Goal: Information Seeking & Learning: Learn about a topic

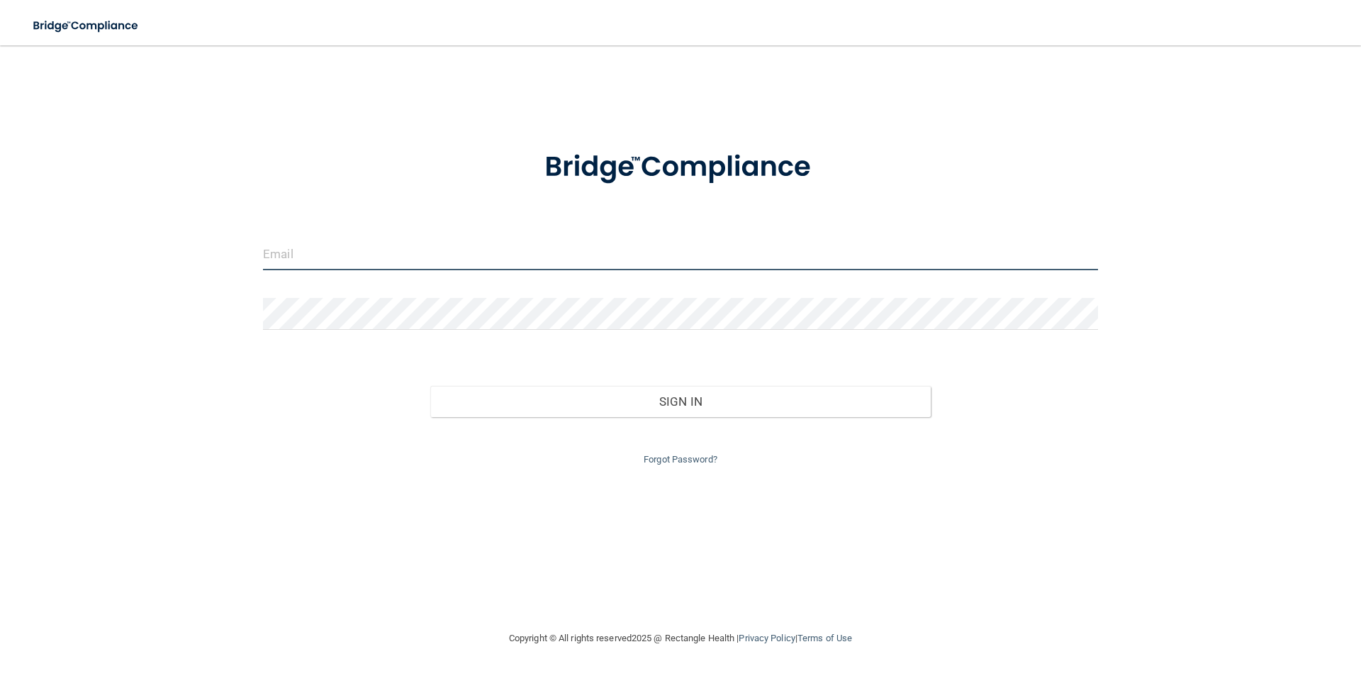
click at [432, 266] on input "email" at bounding box center [680, 254] width 835 height 32
type input "Gisellechavez844@gmail.com"
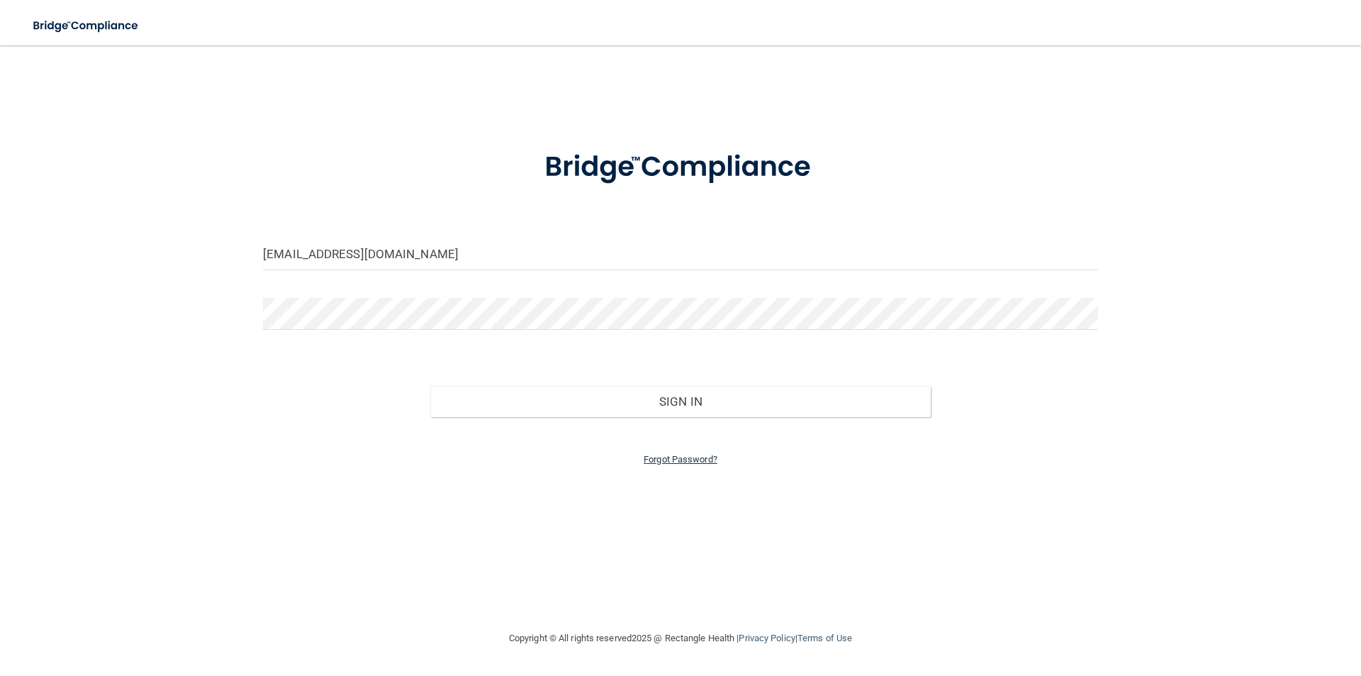
click at [690, 456] on link "Forgot Password?" at bounding box center [681, 459] width 74 height 11
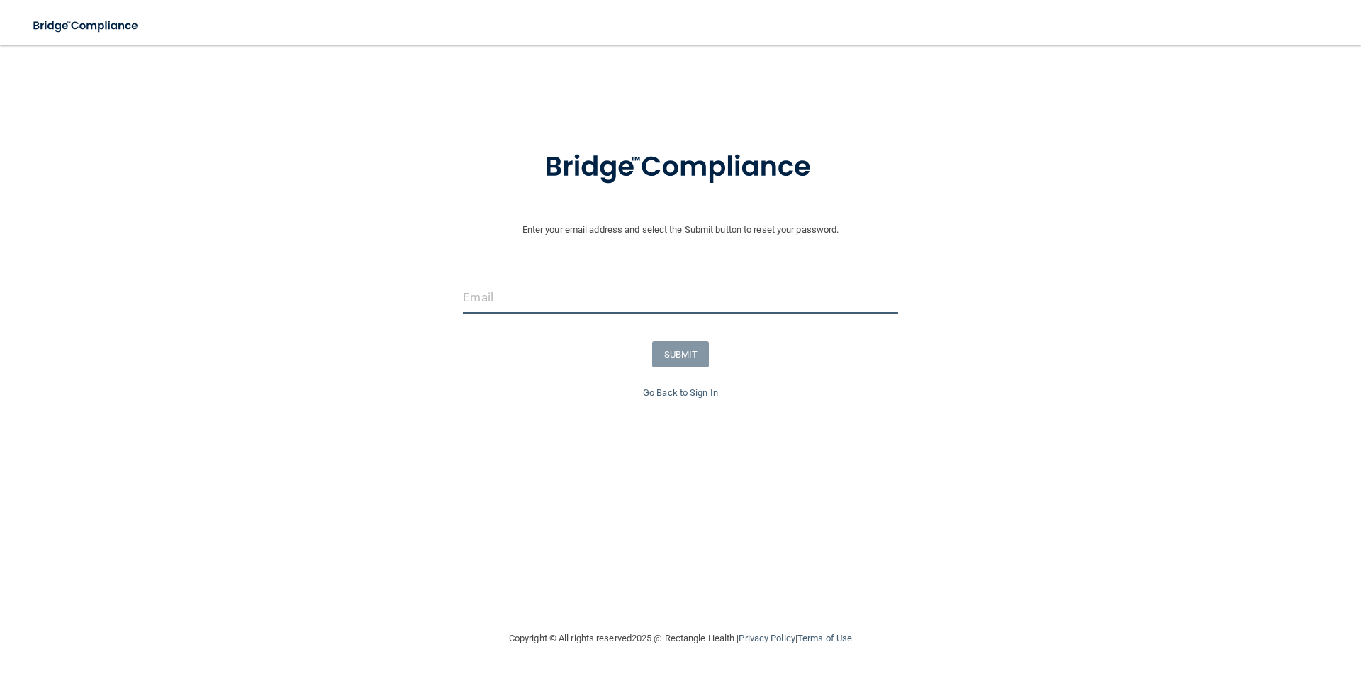
click at [681, 306] on input "email" at bounding box center [680, 297] width 435 height 32
type input "Gisellechavez844@gmail.com"
click at [666, 347] on button "SUBMIT" at bounding box center [680, 354] width 57 height 26
click at [675, 311] on input "email" at bounding box center [680, 297] width 435 height 32
click at [677, 389] on link "Go Back to Sign In" at bounding box center [680, 392] width 75 height 11
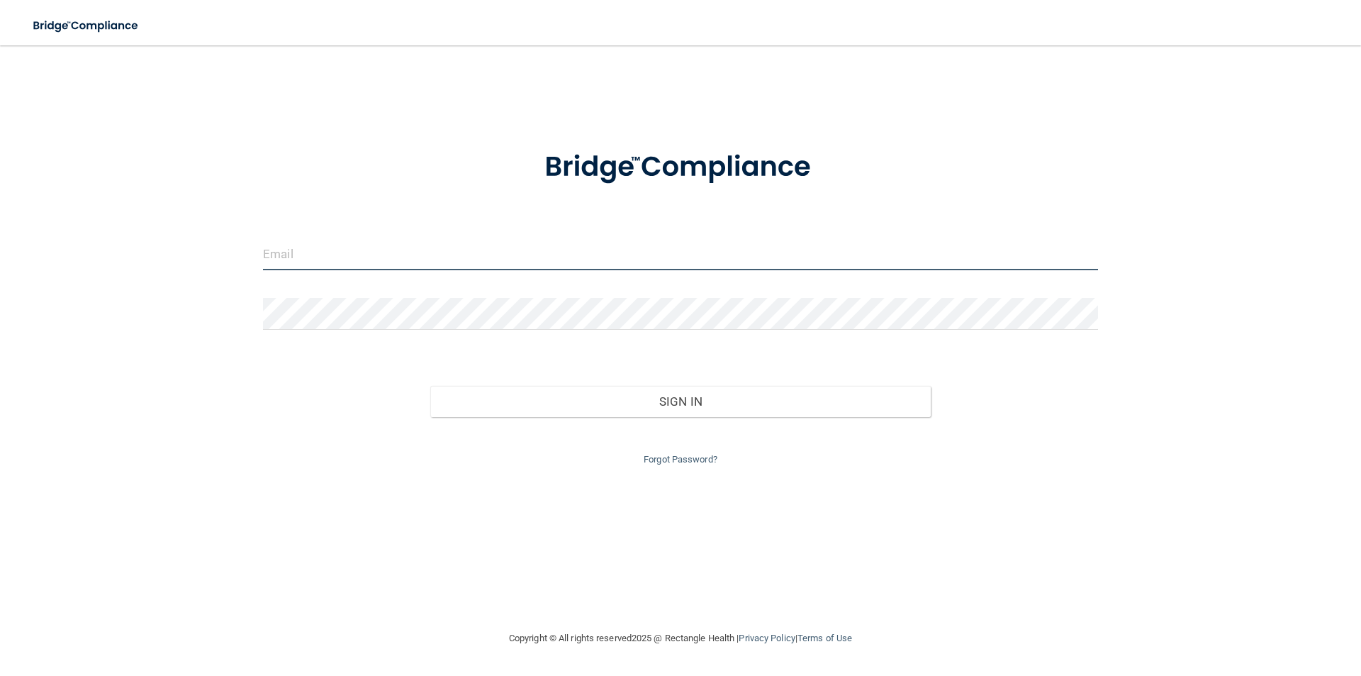
click at [402, 250] on input "email" at bounding box center [680, 254] width 835 height 32
type input "Gisellechavez844@gmail.com"
click at [430, 386] on button "Sign In" at bounding box center [680, 401] width 501 height 31
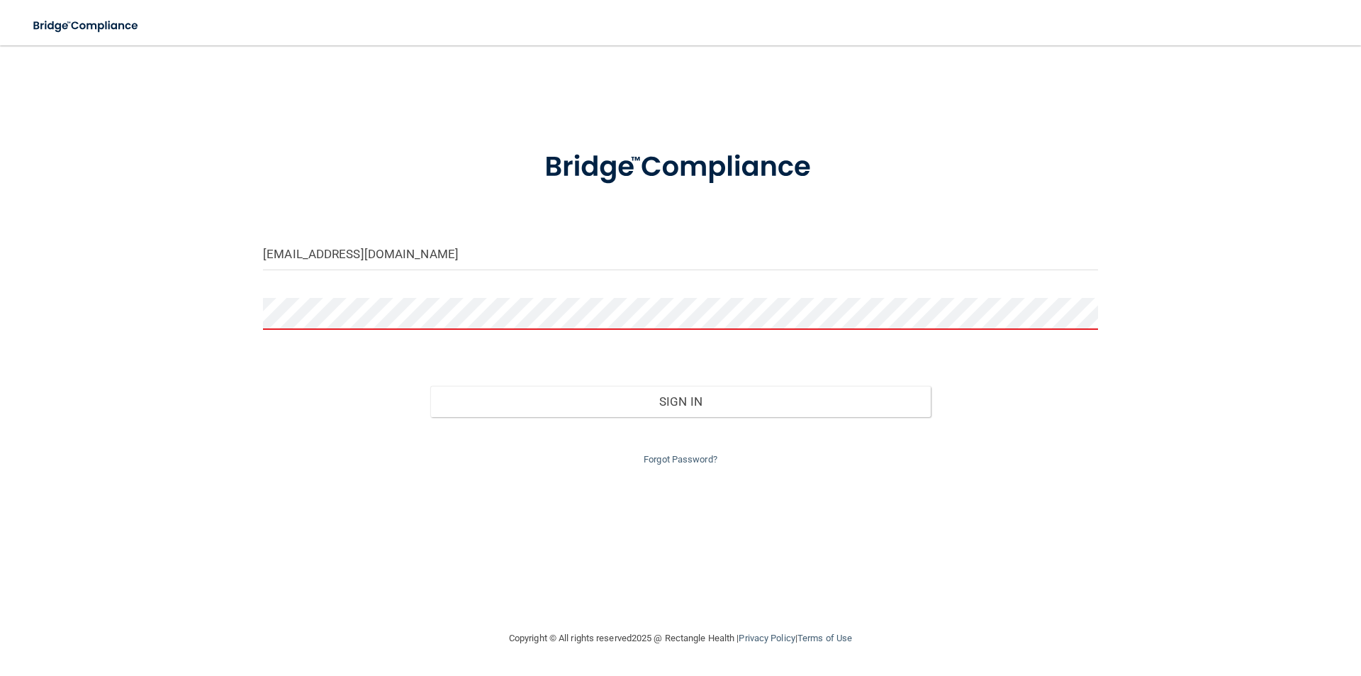
click at [430, 386] on button "Sign In" at bounding box center [680, 401] width 501 height 31
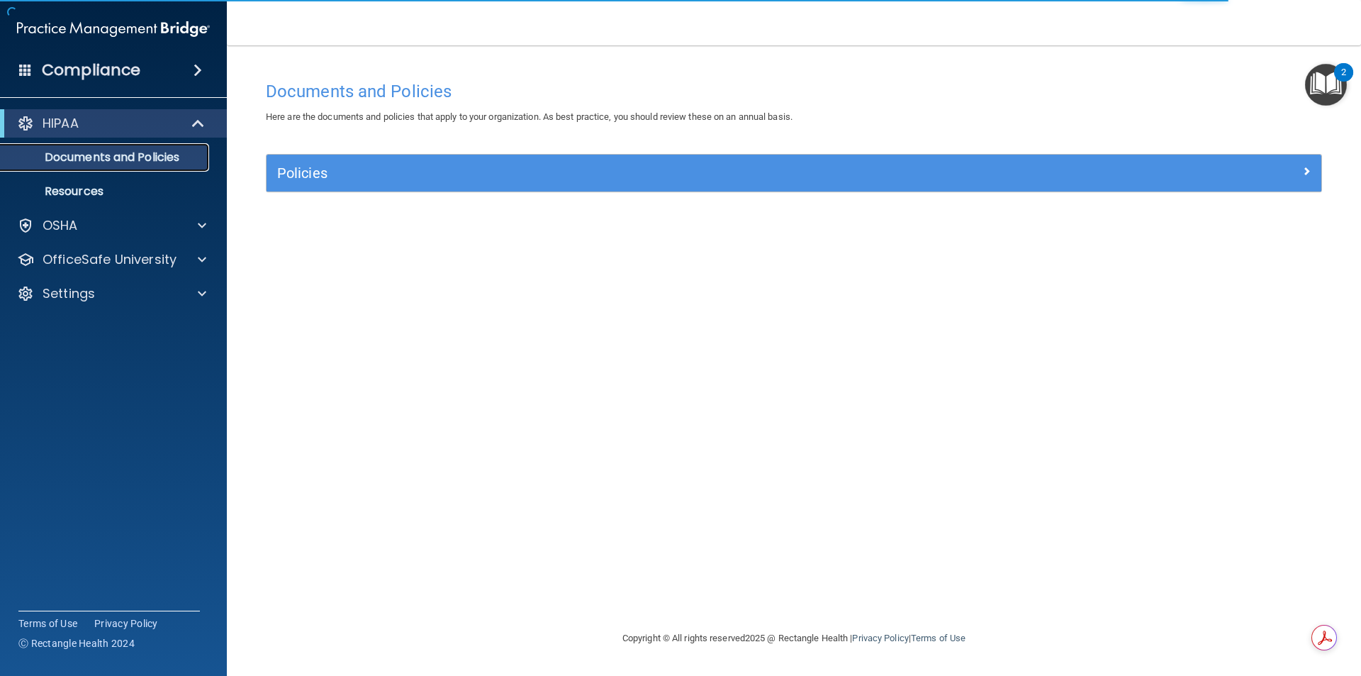
click at [130, 155] on p "Documents and Policies" at bounding box center [106, 157] width 194 height 14
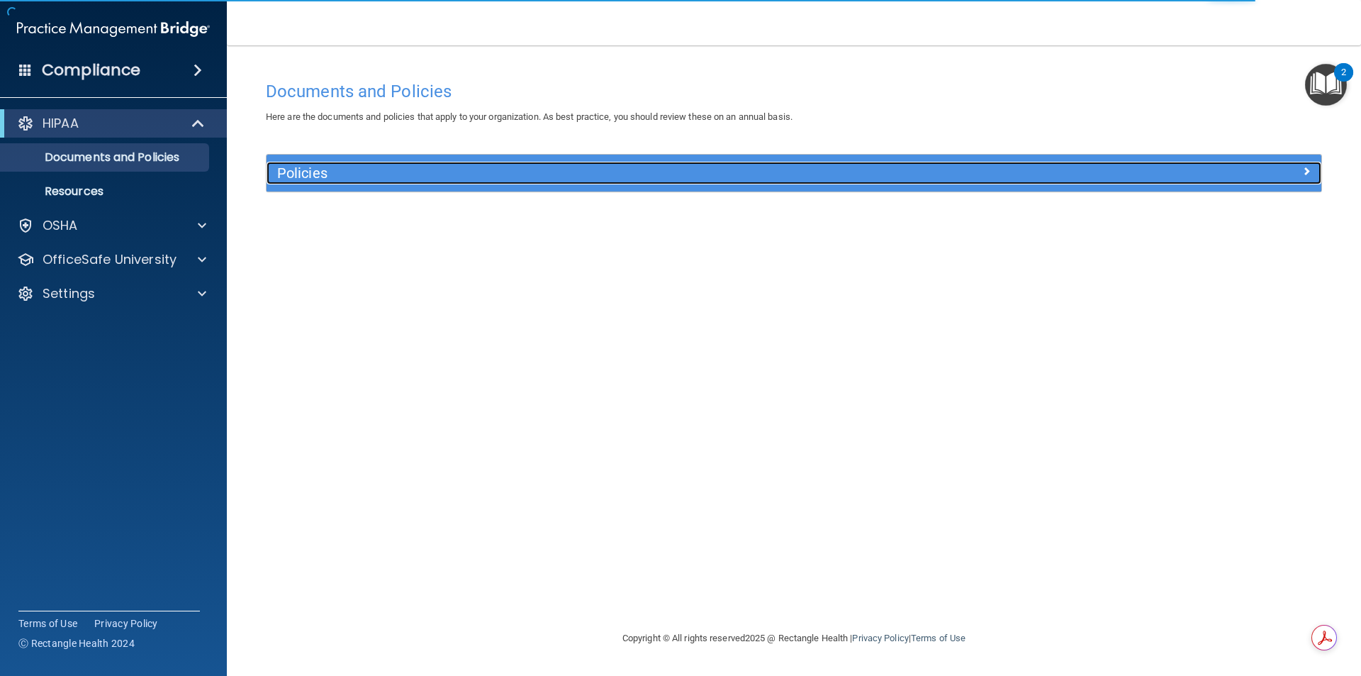
click at [361, 168] on h5 "Policies" at bounding box center [662, 173] width 770 height 16
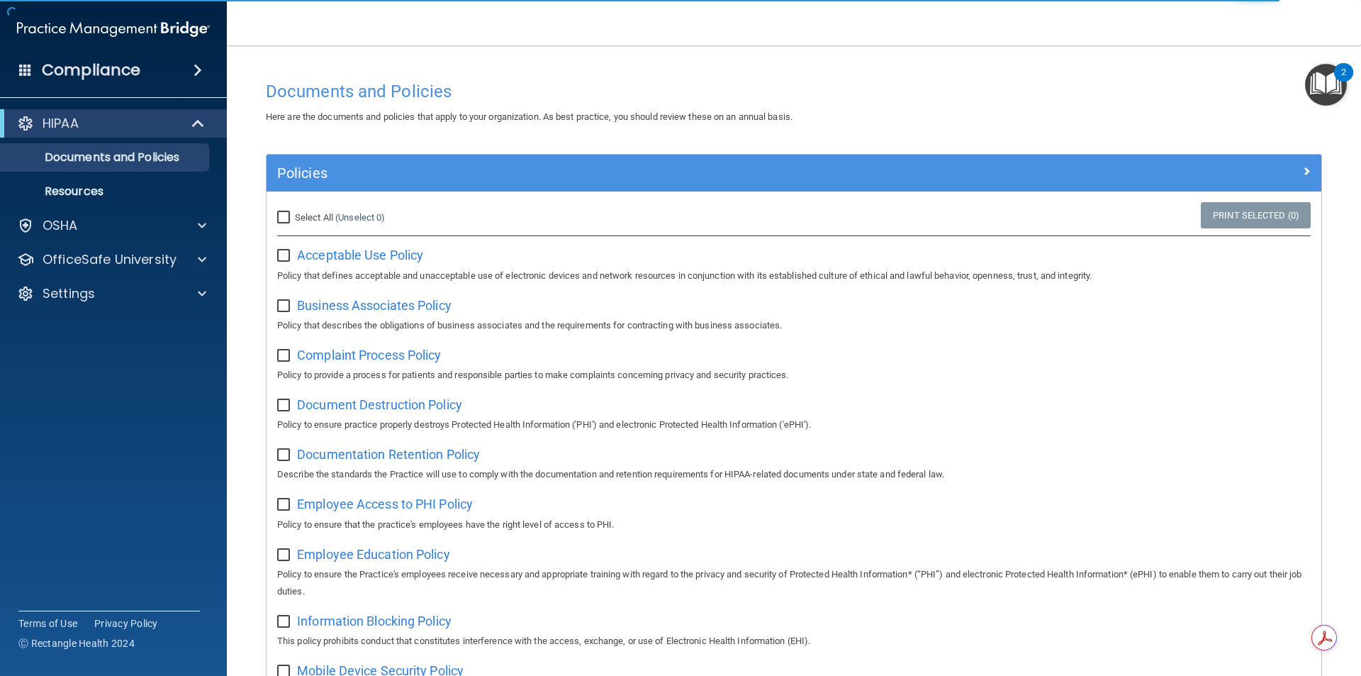
click at [1316, 88] on img "Open Resource Center, 2 new notifications" at bounding box center [1326, 85] width 42 height 42
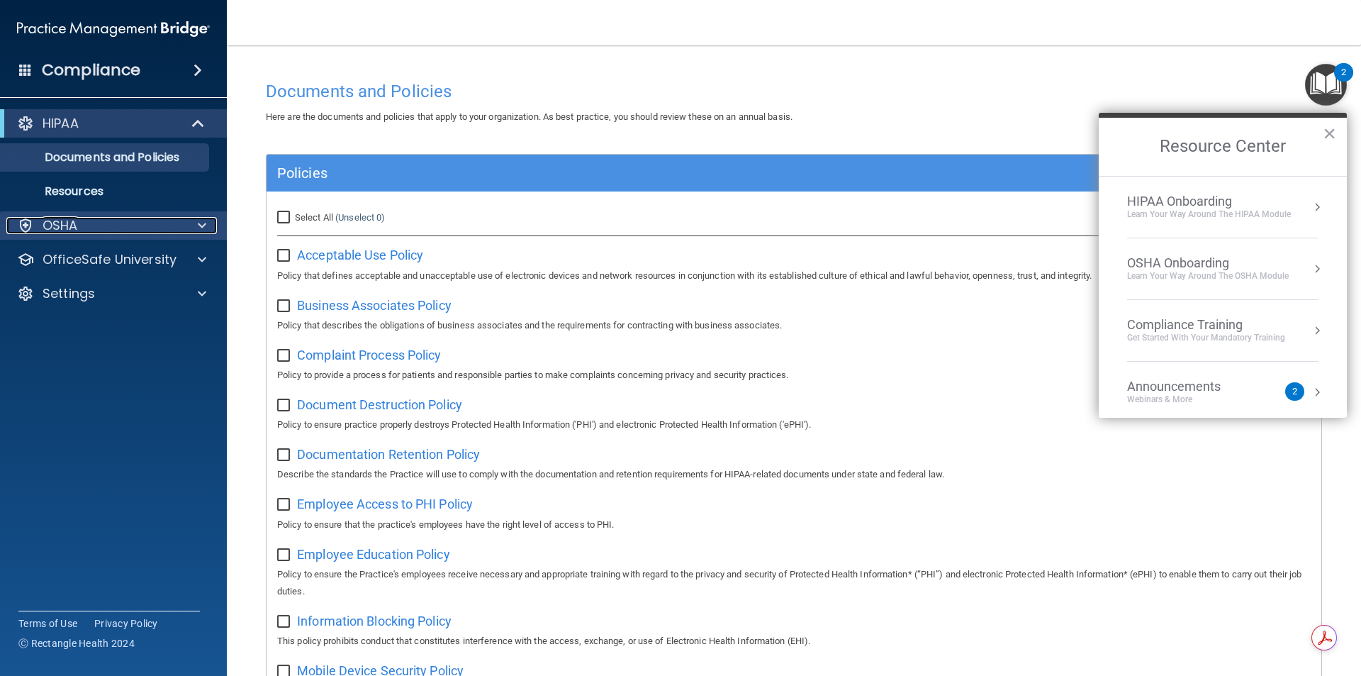
click at [80, 219] on div "OSHA" at bounding box center [94, 225] width 176 height 17
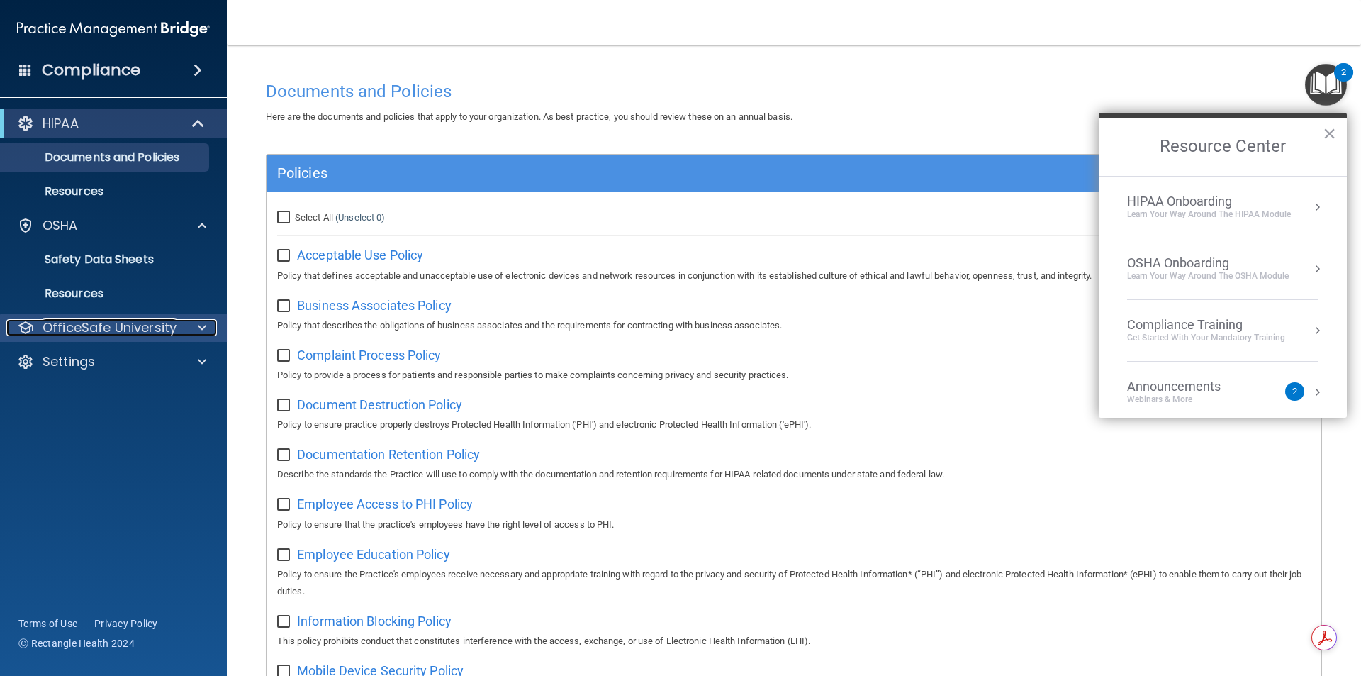
click at [211, 330] on div at bounding box center [199, 327] width 35 height 17
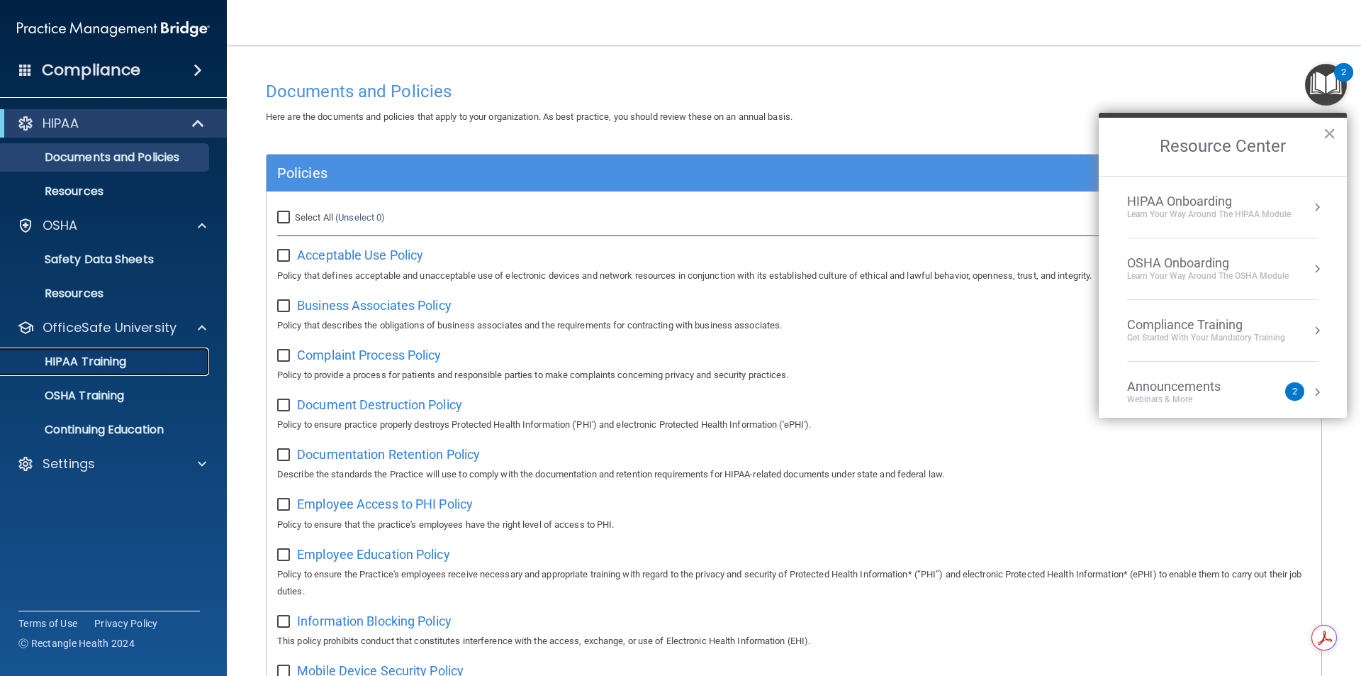
click at [96, 362] on p "HIPAA Training" at bounding box center [67, 361] width 117 height 14
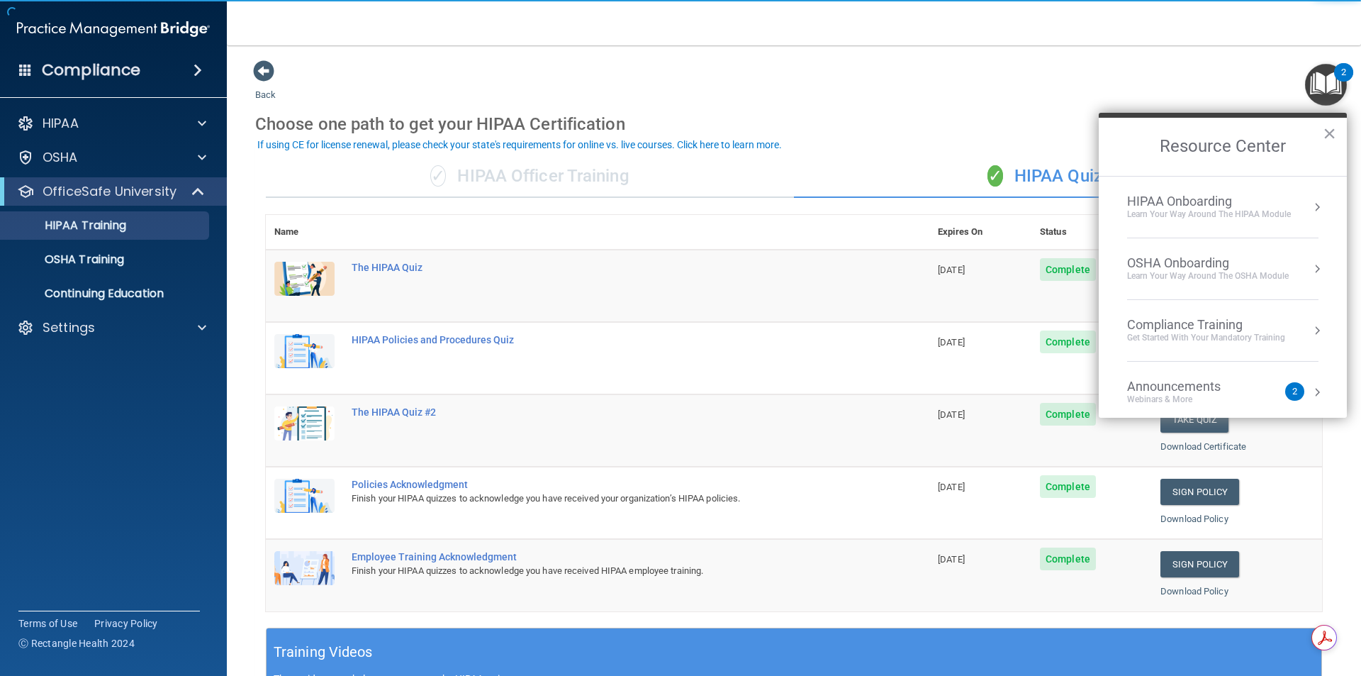
click at [1128, 84] on div "Back Choose one path to get your HIPAA Certification ✓ HIPAA Officer Training ✓…" at bounding box center [793, 535] width 1077 height 951
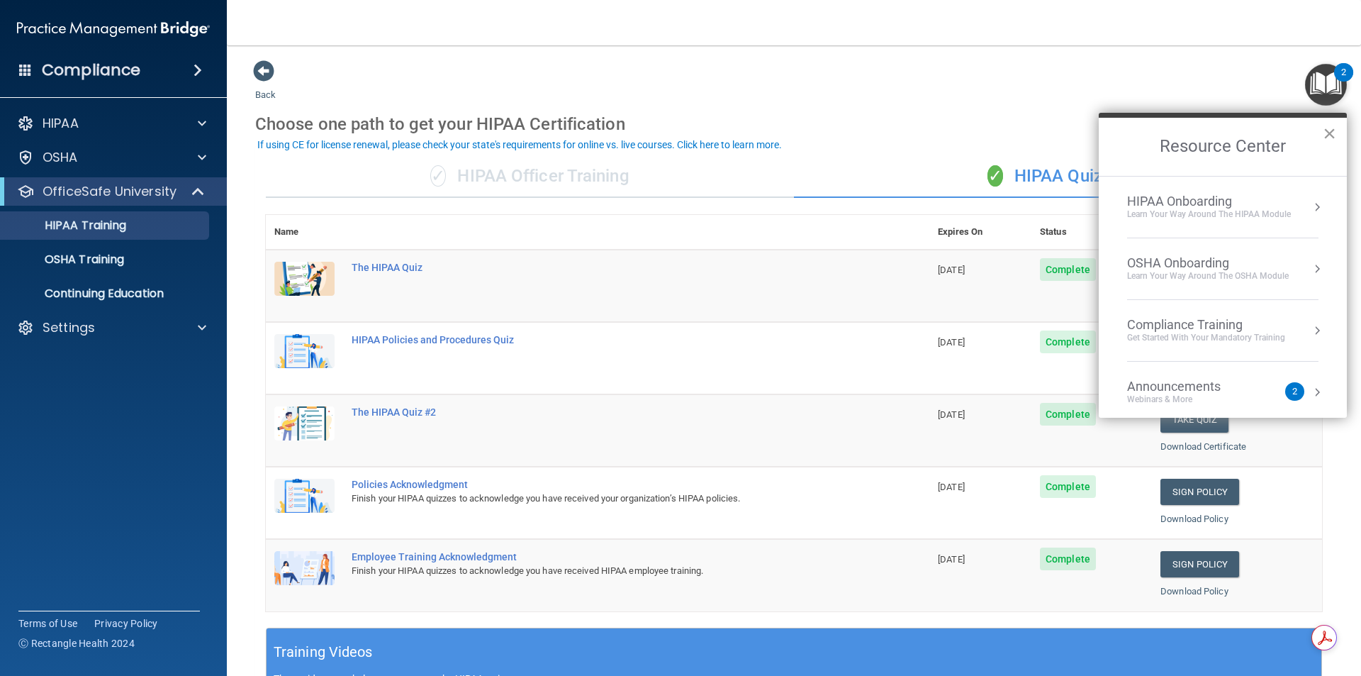
click at [1334, 140] on button "×" at bounding box center [1329, 133] width 13 height 23
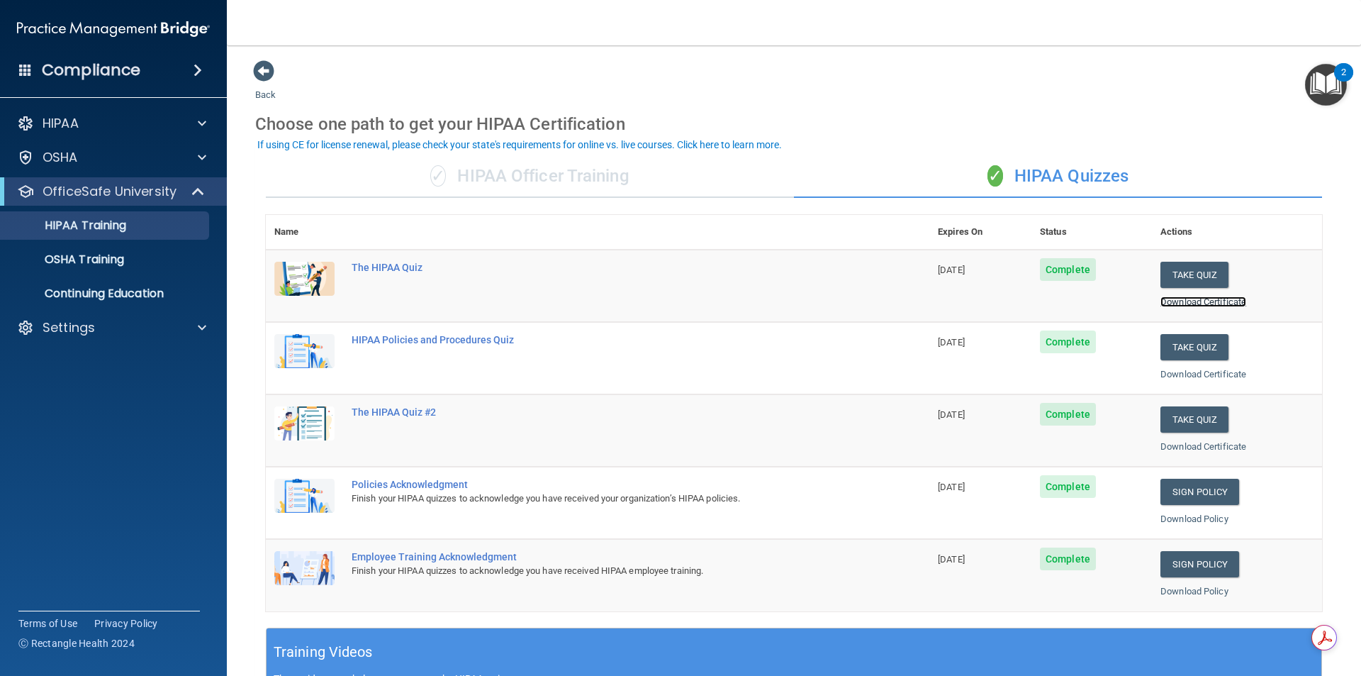
click at [1168, 301] on link "Download Certificate" at bounding box center [1203, 301] width 86 height 11
click at [1186, 270] on button "Take Quiz" at bounding box center [1194, 275] width 68 height 26
click at [573, 156] on div "✓ HIPAA Officer Training" at bounding box center [530, 176] width 528 height 43
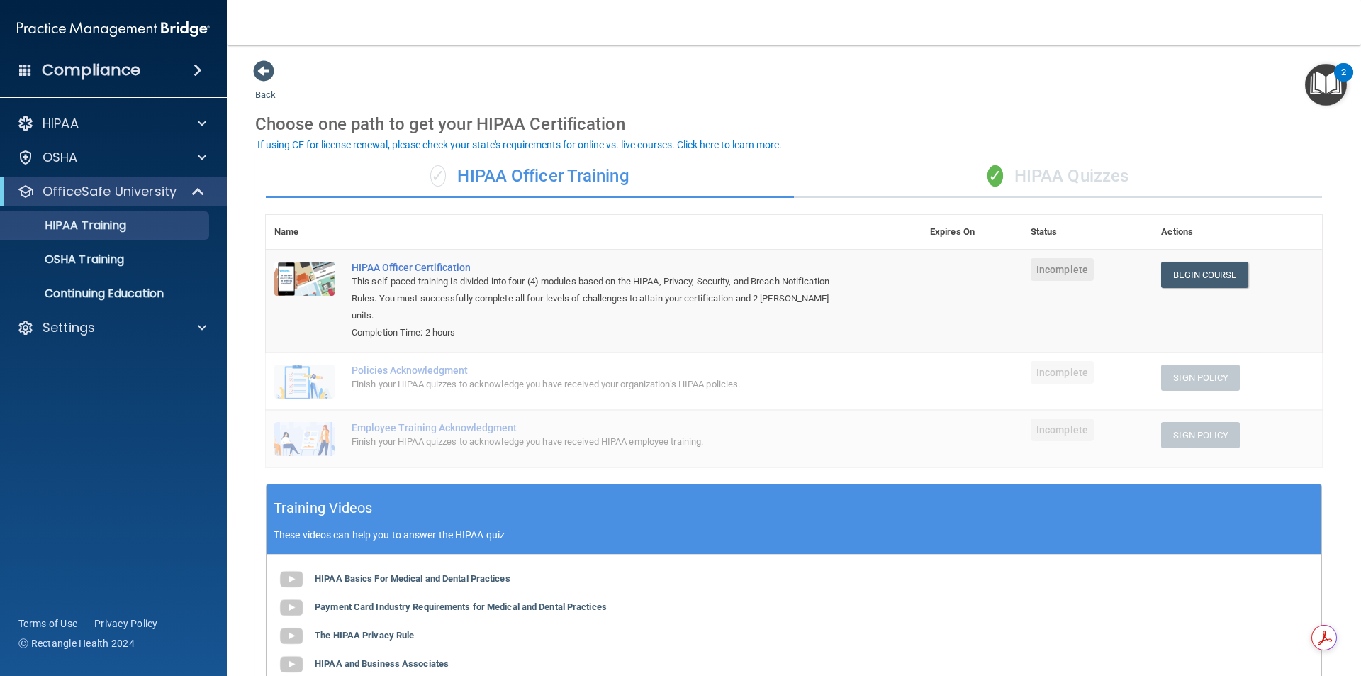
click at [571, 173] on div "✓ HIPAA Officer Training" at bounding box center [530, 176] width 528 height 43
click at [1221, 279] on link "Begin Course" at bounding box center [1204, 275] width 86 height 26
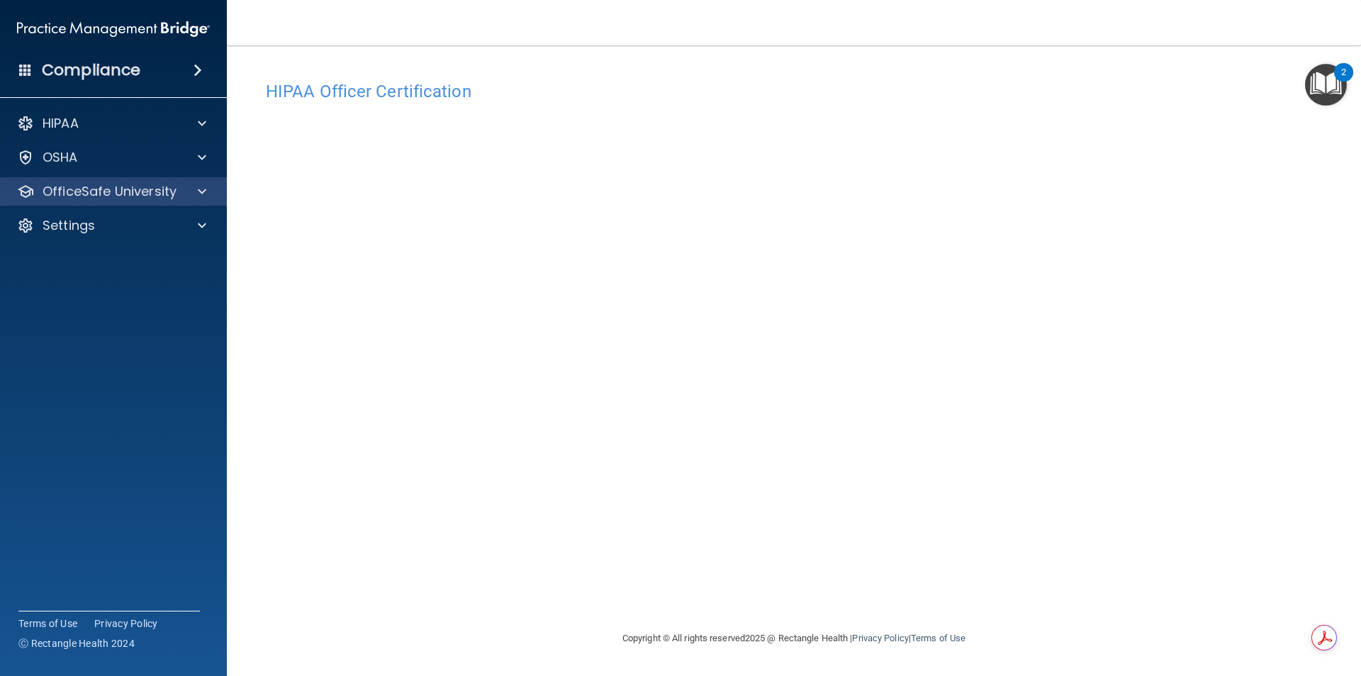
click at [97, 204] on div "OfficeSafe University" at bounding box center [114, 191] width 228 height 28
click at [200, 199] on span at bounding box center [202, 191] width 9 height 17
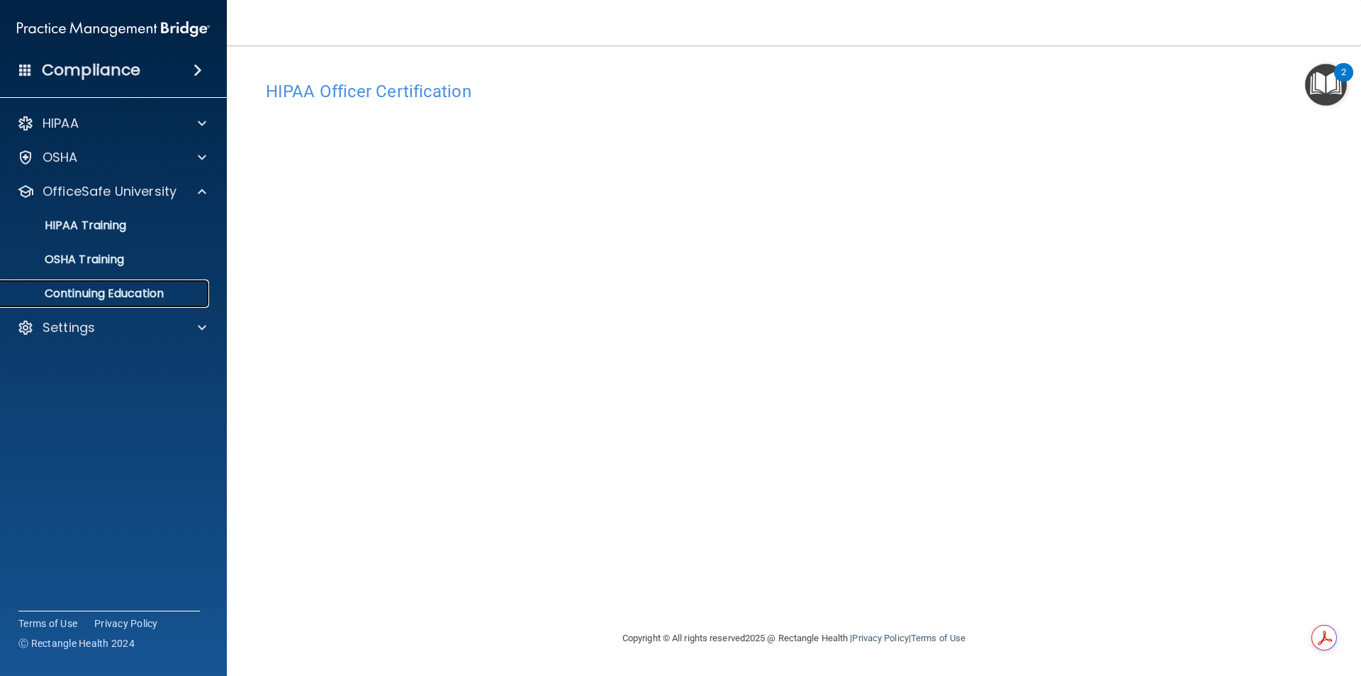
click at [118, 288] on p "Continuing Education" at bounding box center [106, 293] width 194 height 14
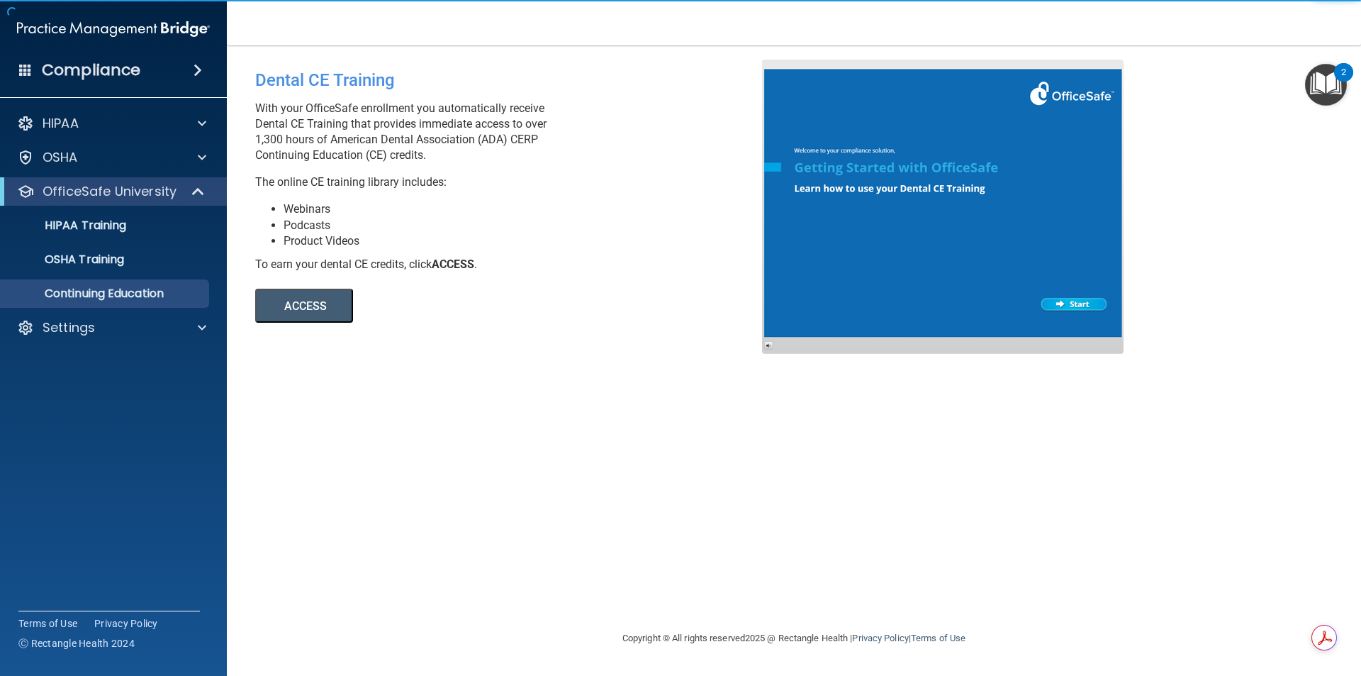
click at [308, 296] on button "ACCESS" at bounding box center [304, 305] width 98 height 34
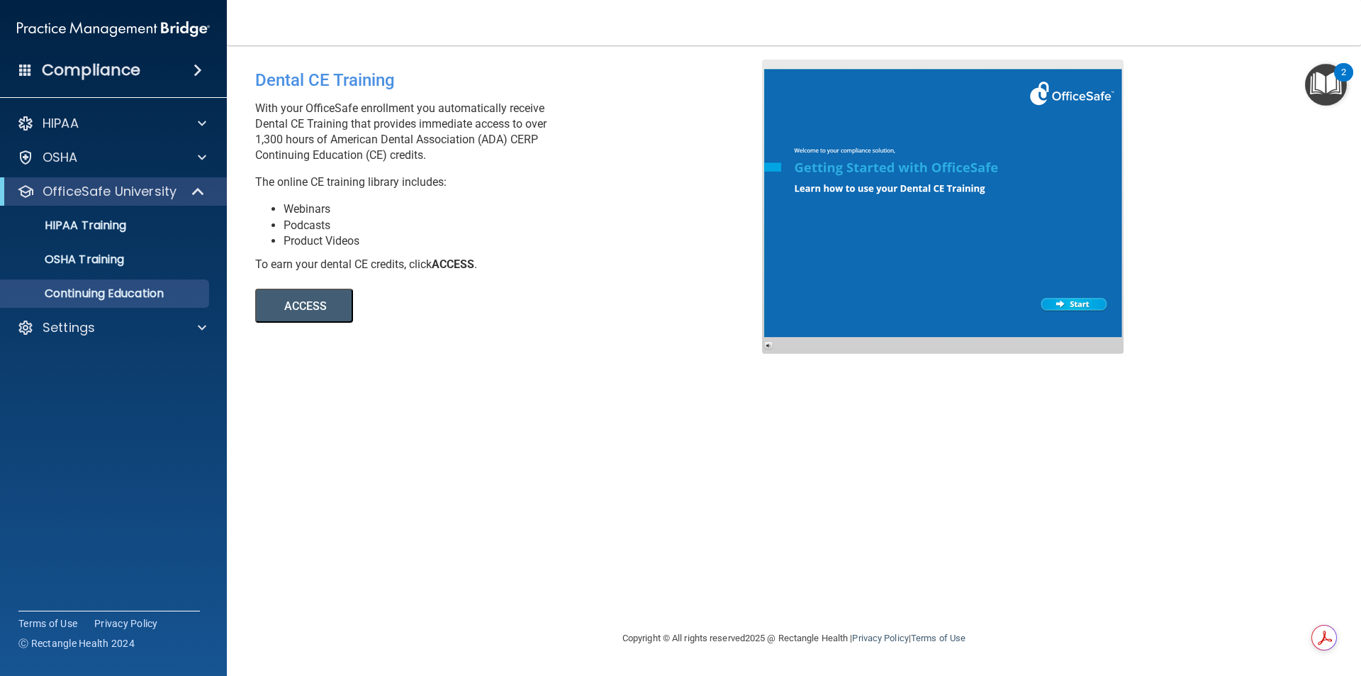
click at [1337, 77] on div "2" at bounding box center [1343, 72] width 19 height 18
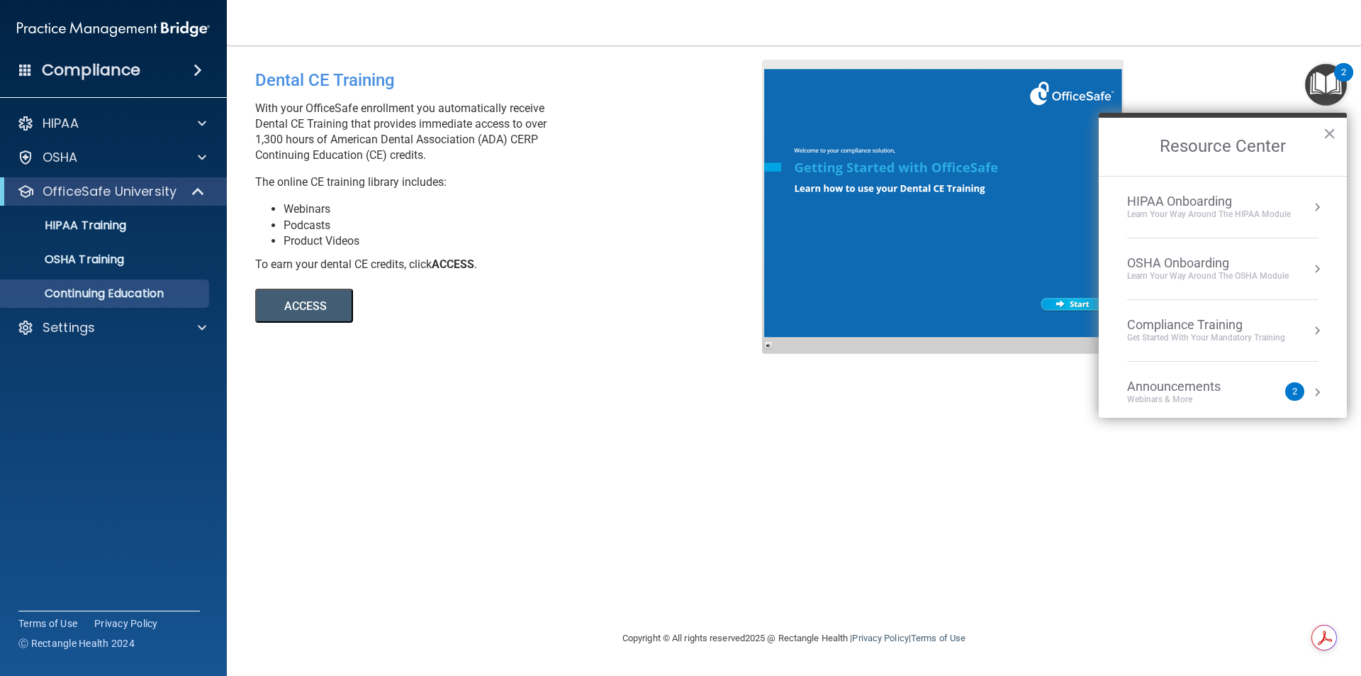
click at [1235, 212] on div "Learn Your Way around the HIPAA module" at bounding box center [1209, 214] width 164 height 12
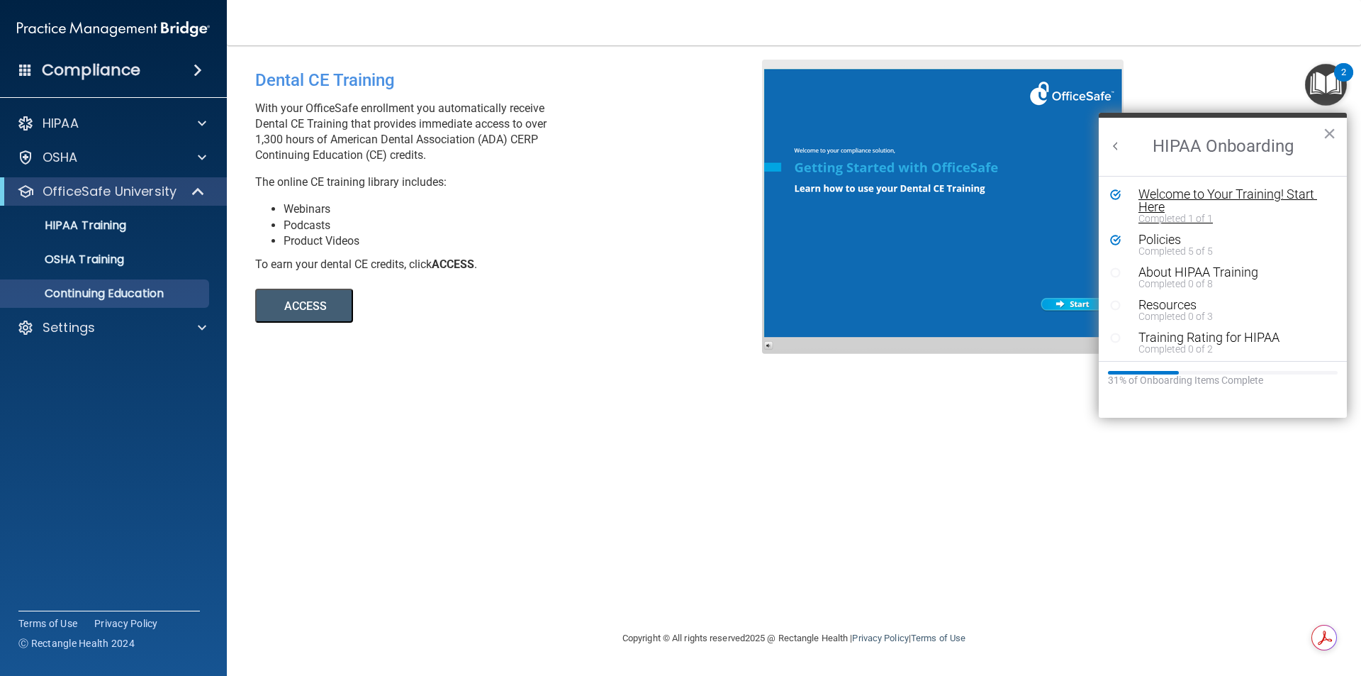
click at [1199, 201] on div "Welcome to Your Training! Start Here" at bounding box center [1227, 201] width 179 height 26
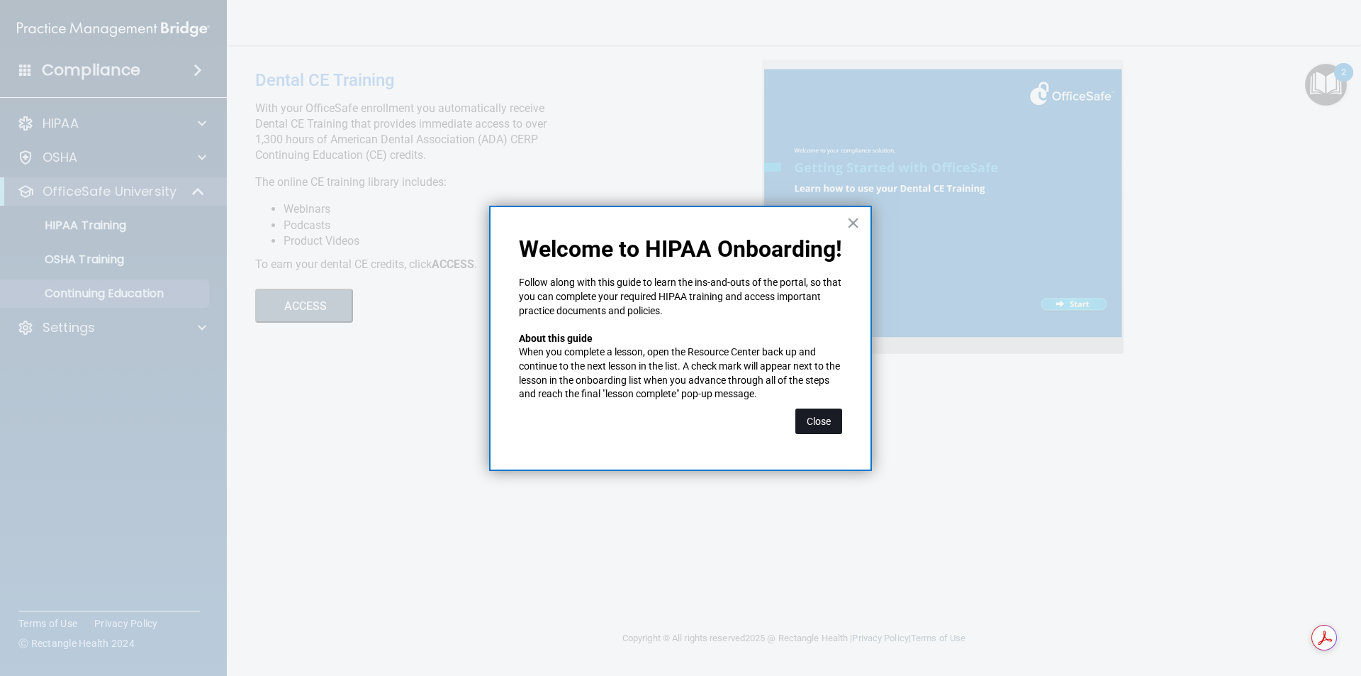
click at [809, 420] on button "Close" at bounding box center [818, 421] width 47 height 26
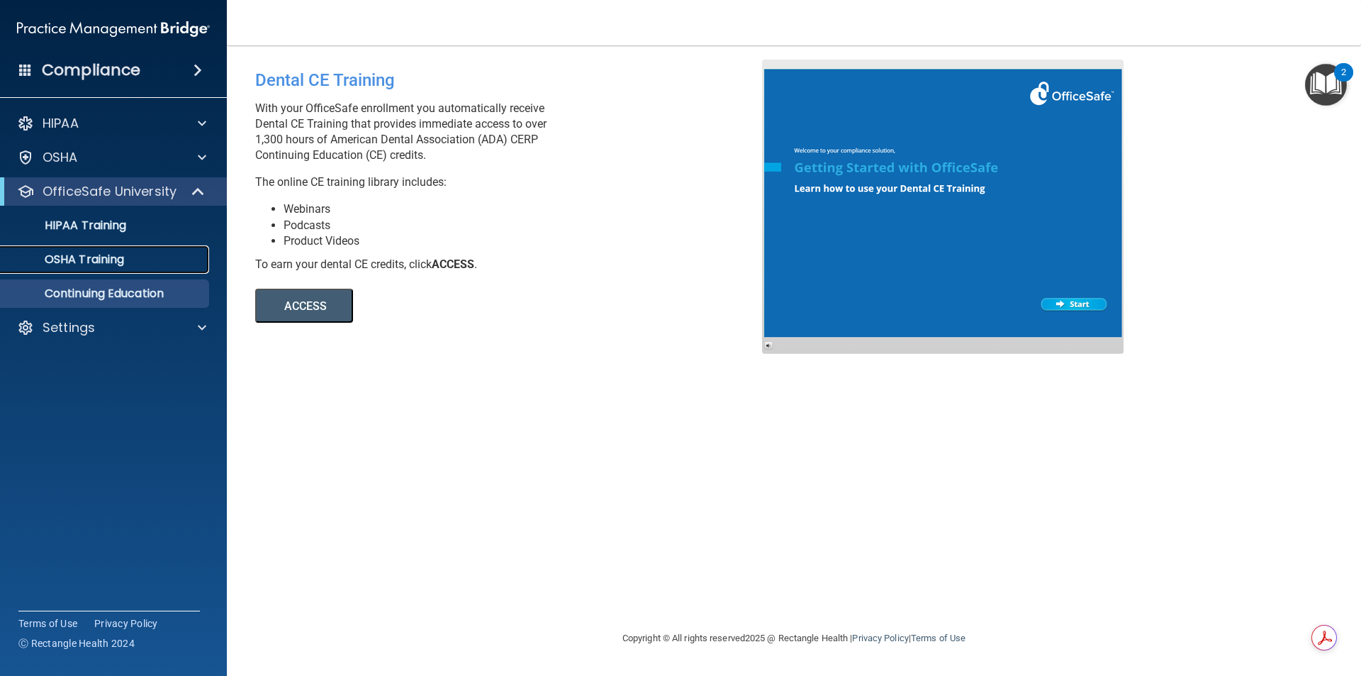
click at [67, 245] on link "OSHA Training" at bounding box center [97, 259] width 223 height 28
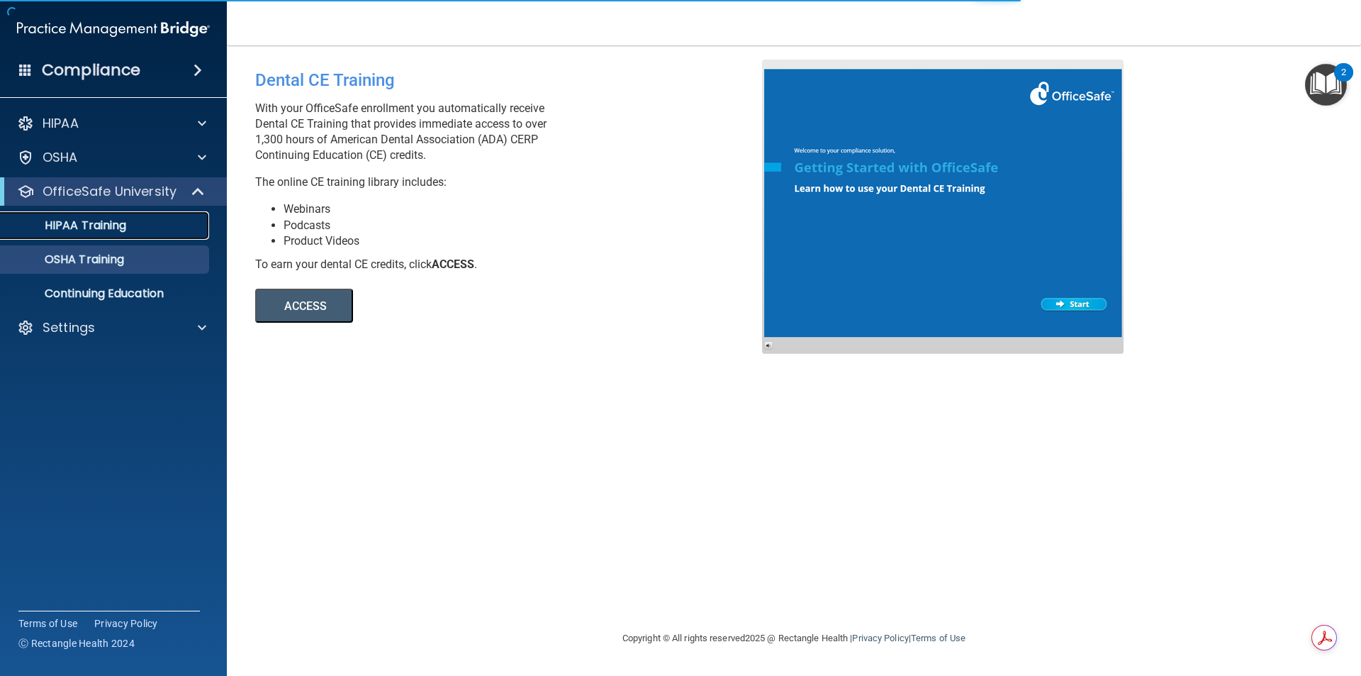
click at [74, 236] on link "HIPAA Training" at bounding box center [97, 225] width 223 height 28
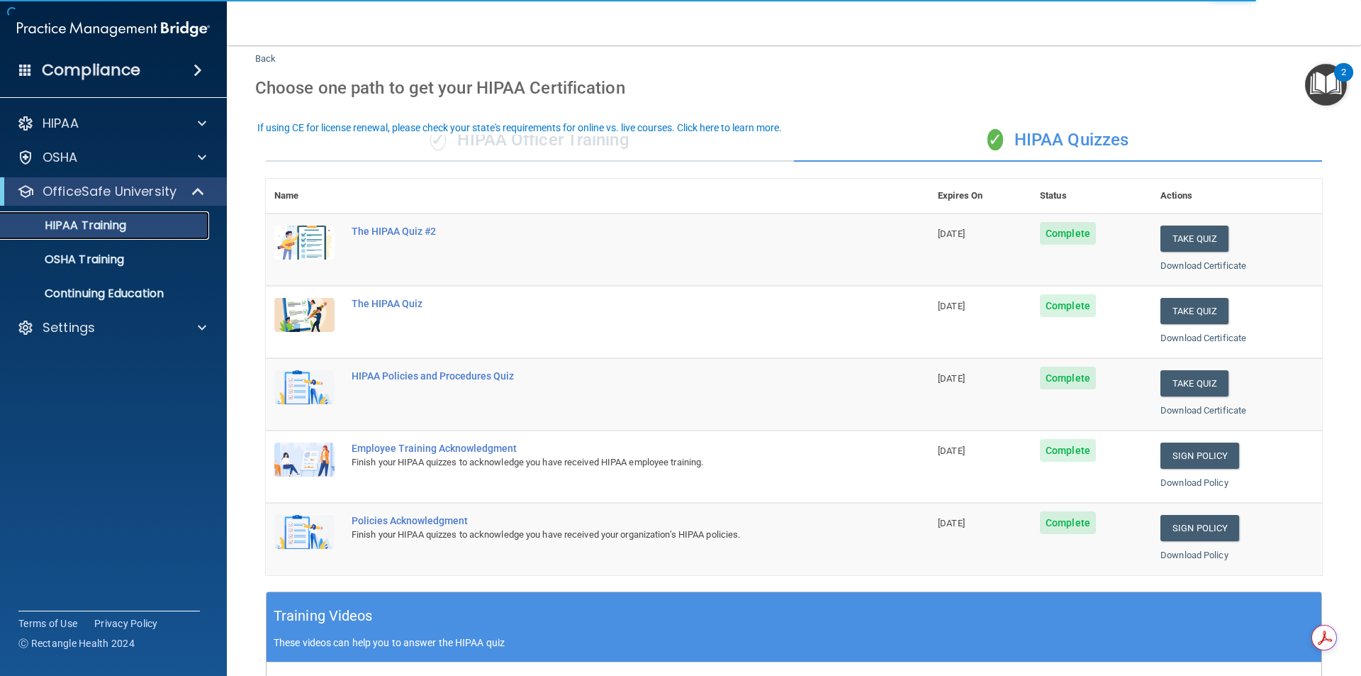
scroll to position [71, 0]
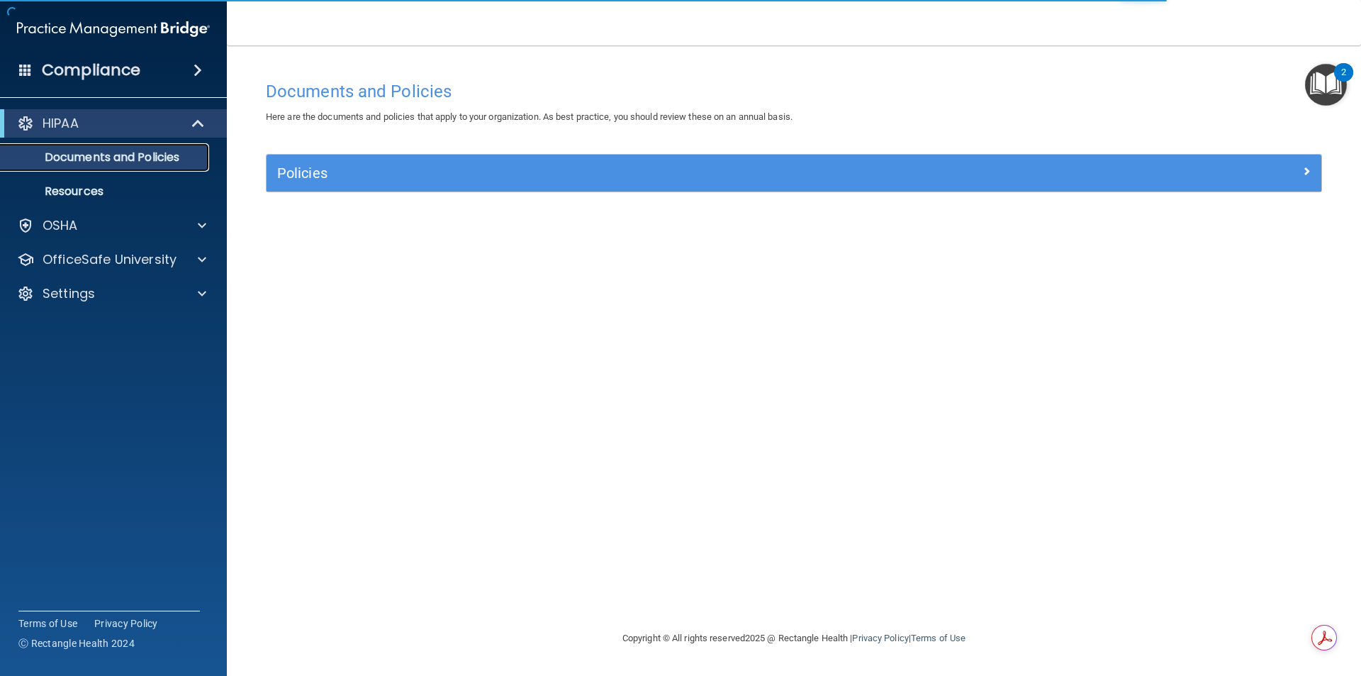
click at [133, 164] on p "Documents and Policies" at bounding box center [106, 157] width 194 height 14
click at [150, 186] on p "Resources" at bounding box center [106, 191] width 194 height 14
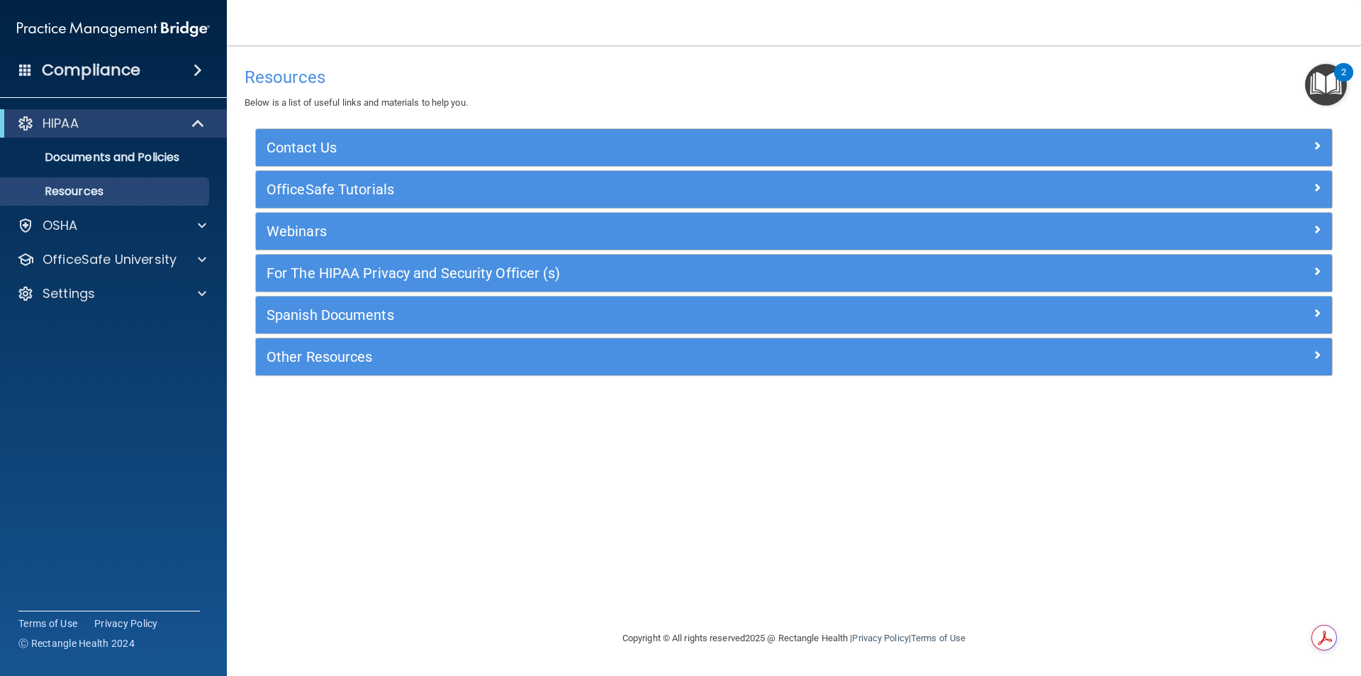
click at [435, 331] on div "Spanish Documents" at bounding box center [794, 314] width 1076 height 37
click at [505, 332] on div "Spanish Documents" at bounding box center [794, 314] width 1076 height 37
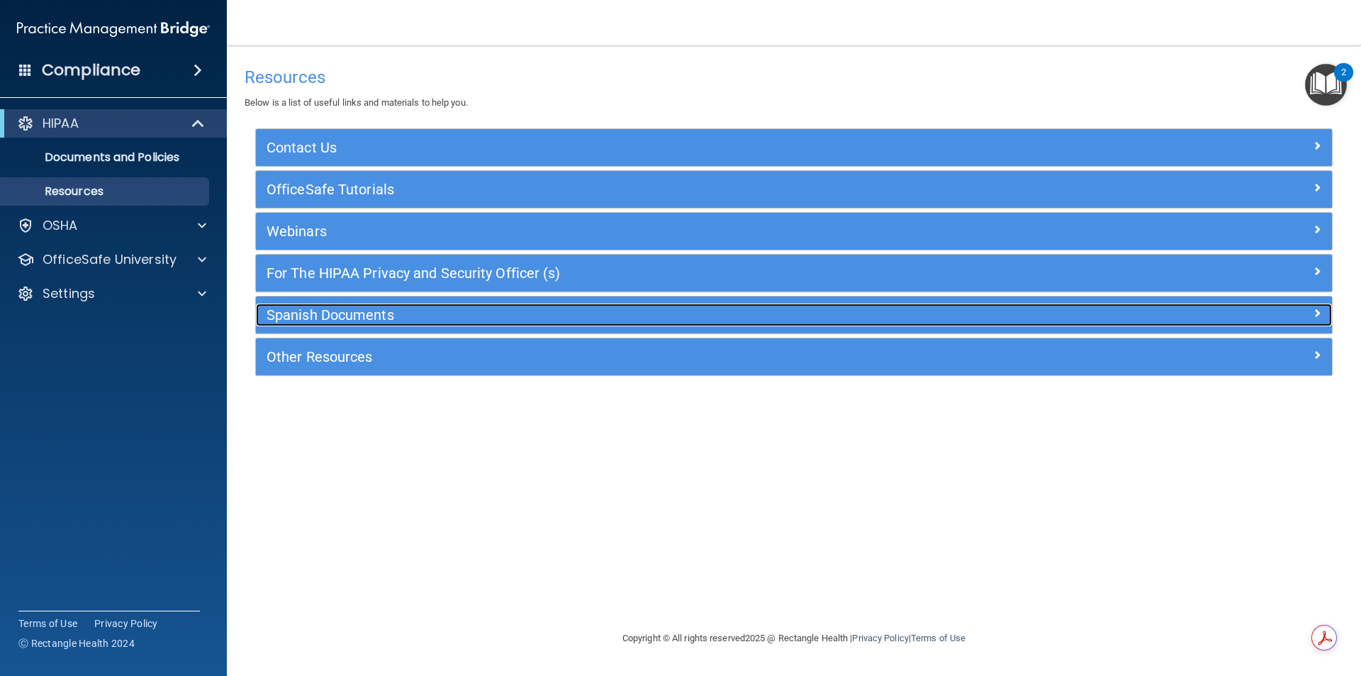
click at [504, 308] on h5 "Spanish Documents" at bounding box center [660, 315] width 786 height 16
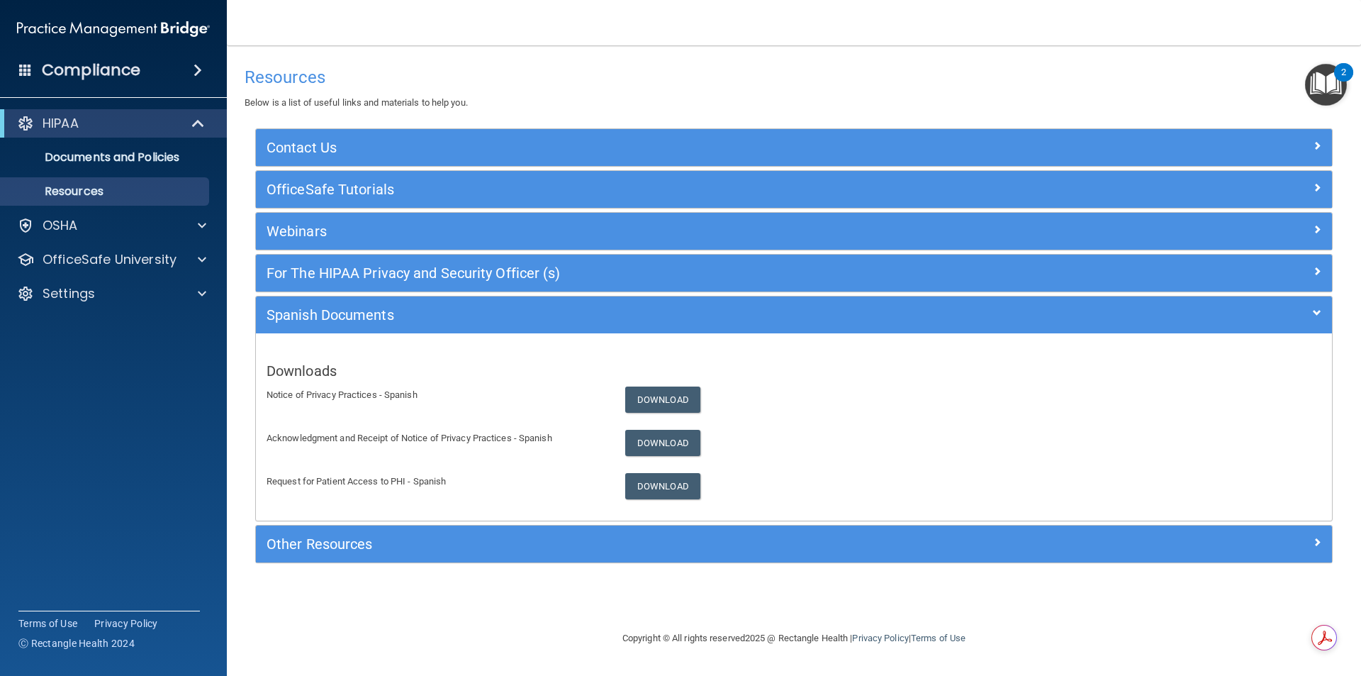
click at [132, 210] on div "HIPAA Documents and Policies Report an Incident Business Associates Emergency P…" at bounding box center [114, 210] width 228 height 215
drag, startPoint x: 157, startPoint y: 212, endPoint x: 153, endPoint y: 202, distance: 10.8
click at [153, 204] on div "HIPAA Documents and Policies Report an Incident Business Associates Emergency P…" at bounding box center [114, 210] width 228 height 215
click at [160, 230] on div "OSHA" at bounding box center [94, 225] width 176 height 17
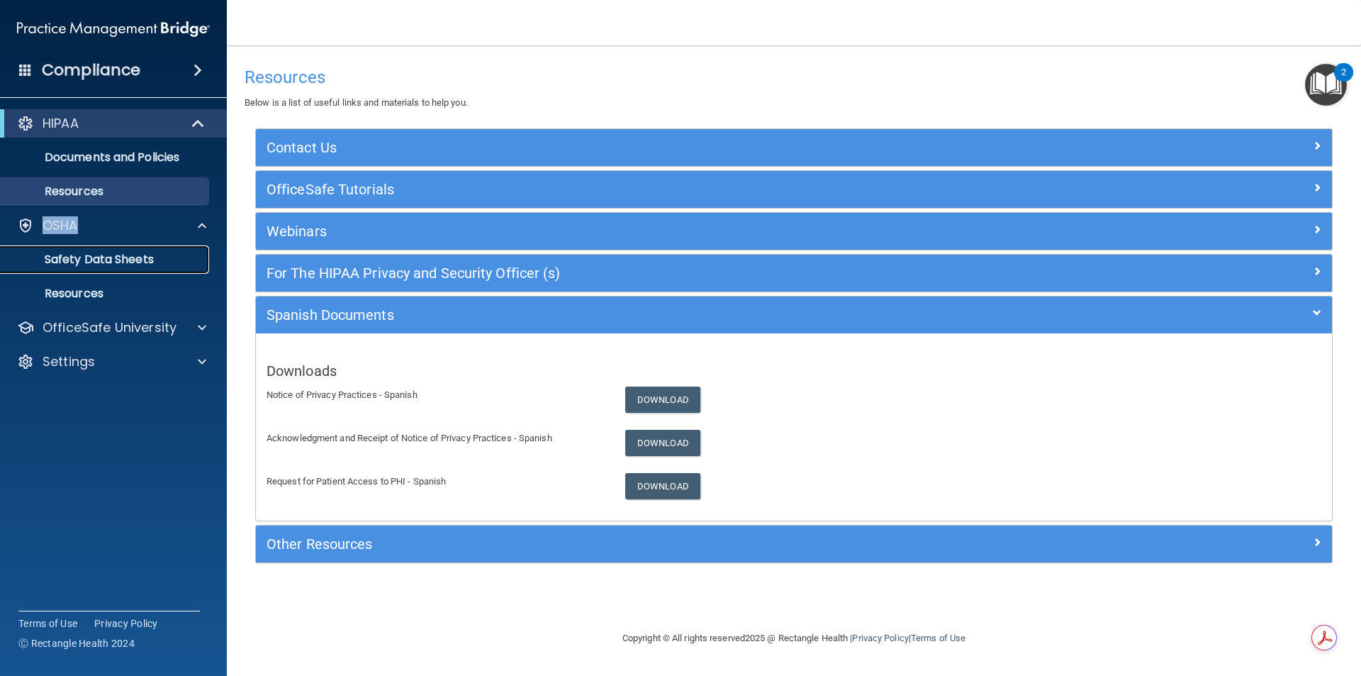
click at [129, 260] on p "Safety Data Sheets" at bounding box center [106, 259] width 194 height 14
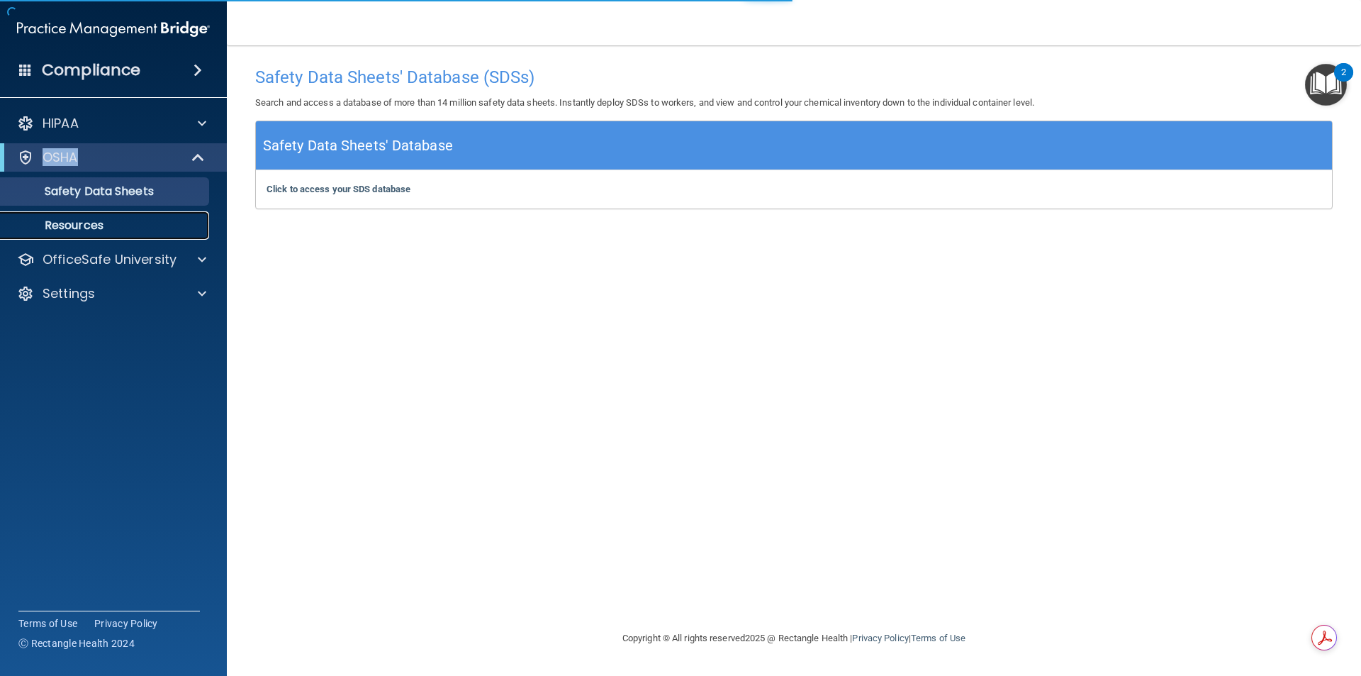
click at [55, 226] on p "Resources" at bounding box center [106, 225] width 194 height 14
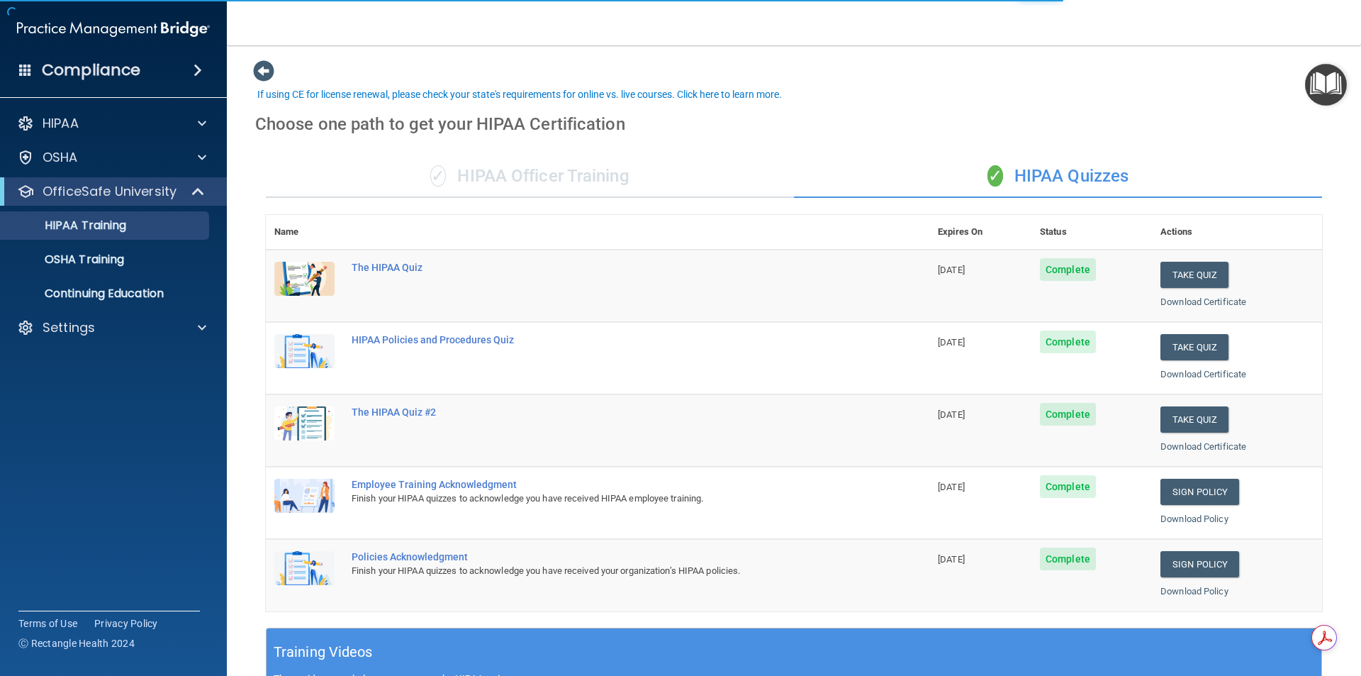
scroll to position [71, 0]
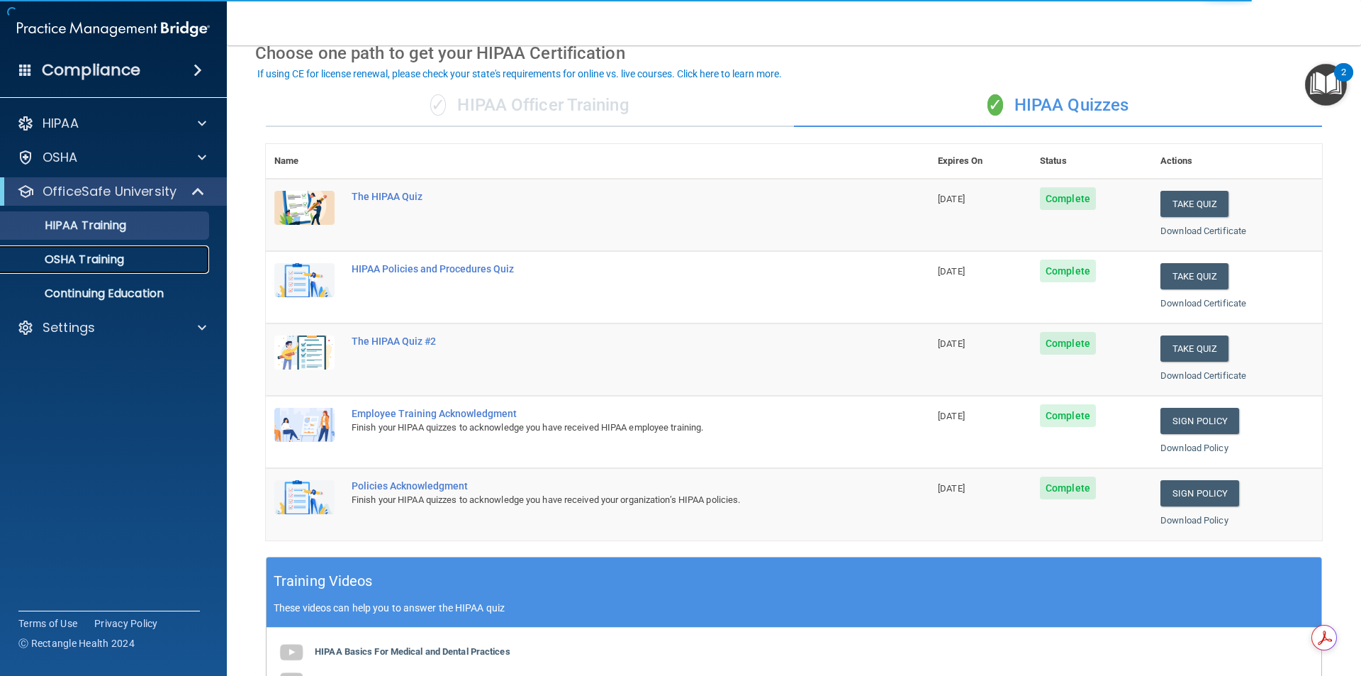
click at [59, 260] on p "OSHA Training" at bounding box center [66, 259] width 115 height 14
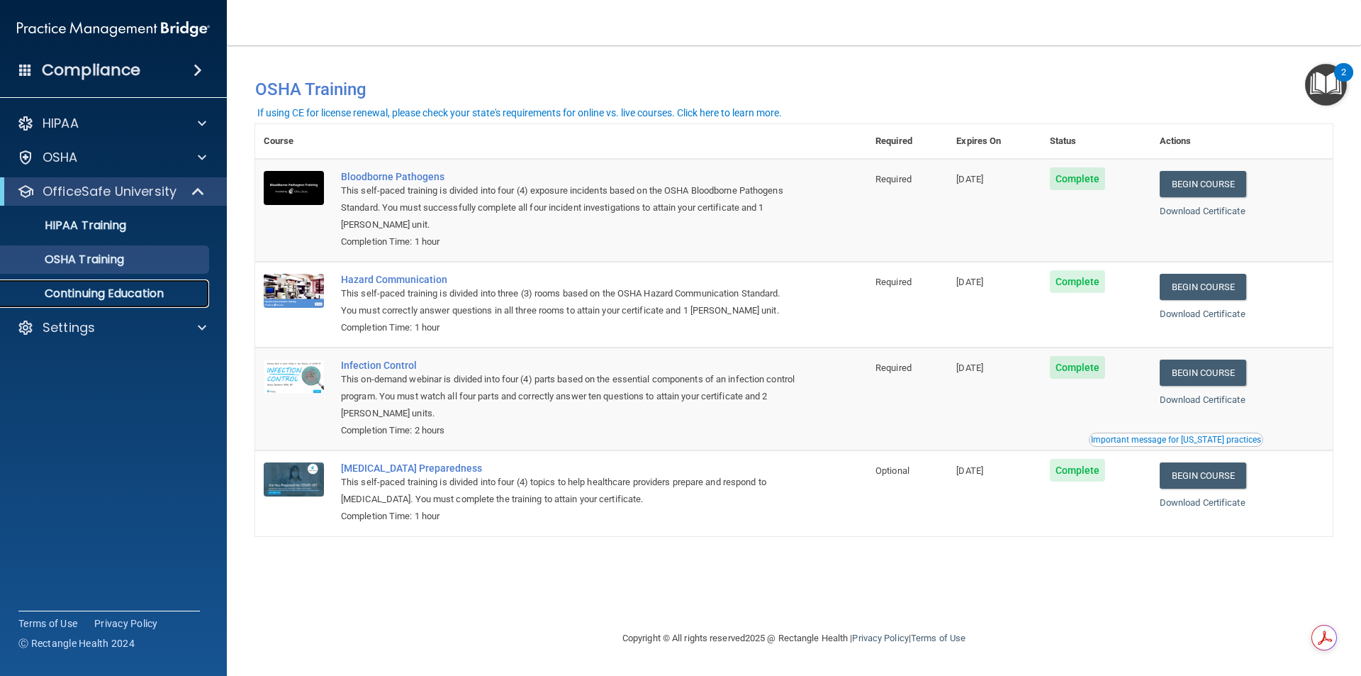
click at [160, 292] on p "Continuing Education" at bounding box center [106, 293] width 194 height 14
